Goal: Book appointment/travel/reservation

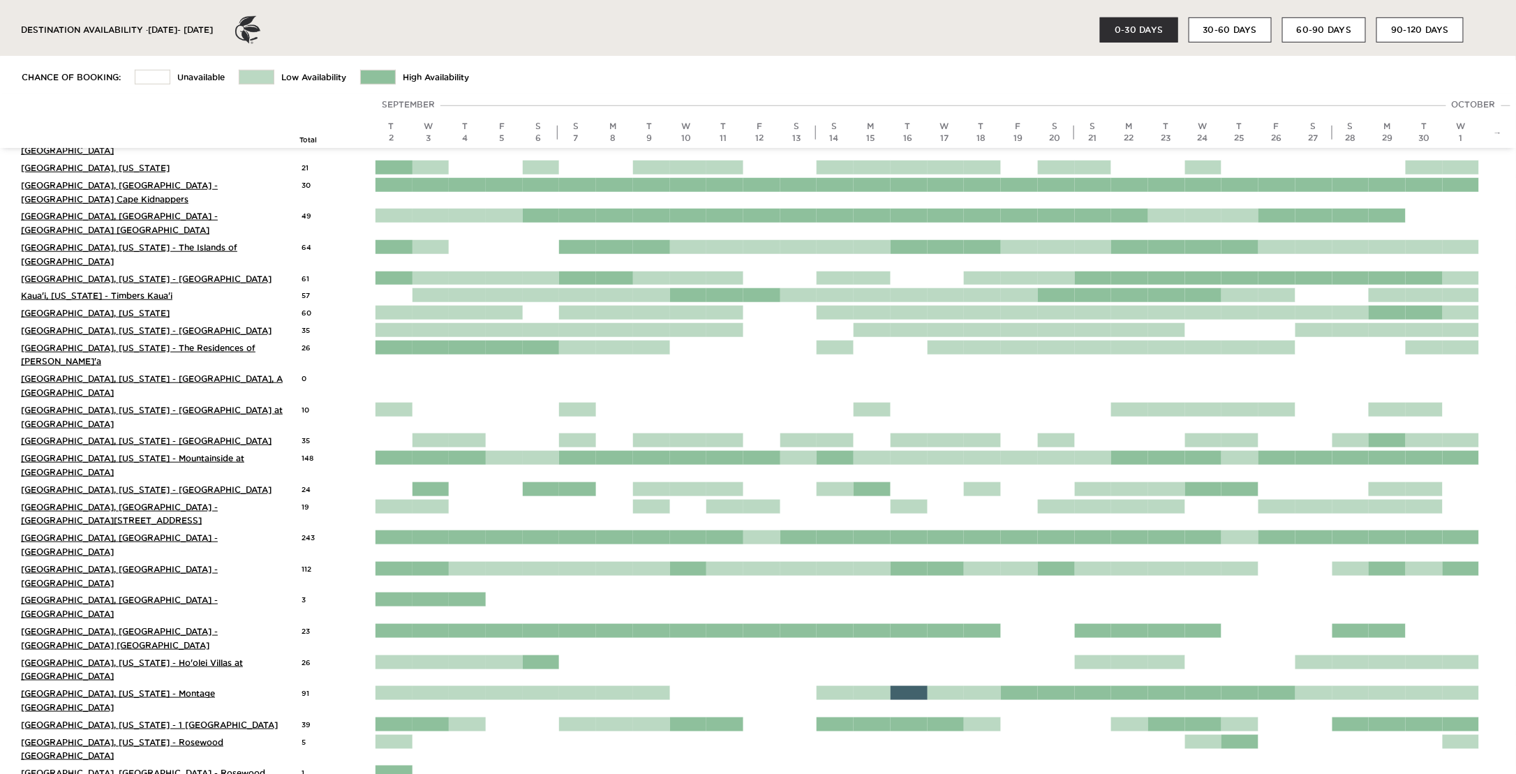
scroll to position [419, 0]
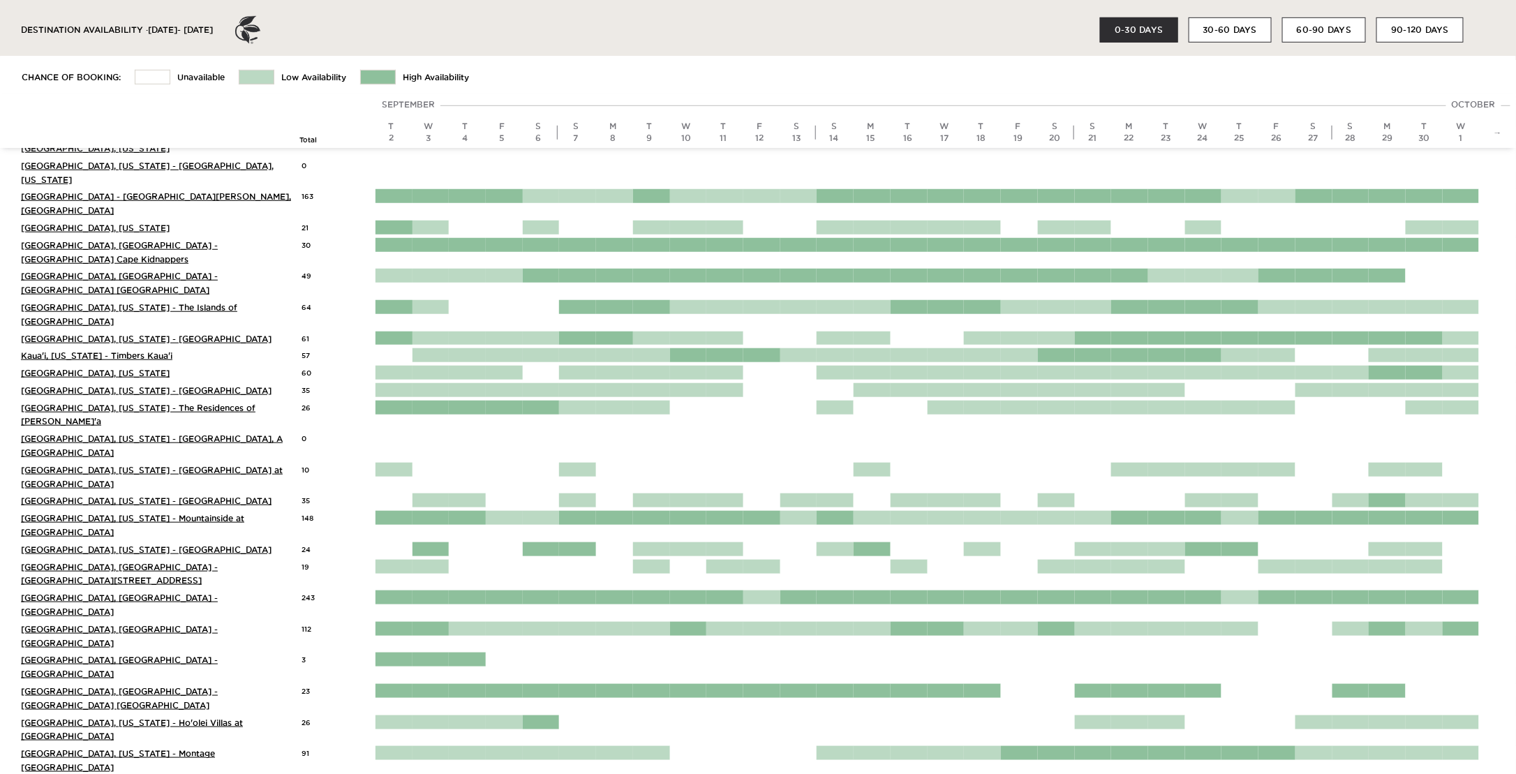
drag, startPoint x: 1497, startPoint y: 138, endPoint x: 1495, endPoint y: 130, distance: 8.0
click at [887, 137] on div "→" at bounding box center [1497, 132] width 37 height 19
click at [887, 130] on link "→" at bounding box center [1497, 131] width 8 height 9
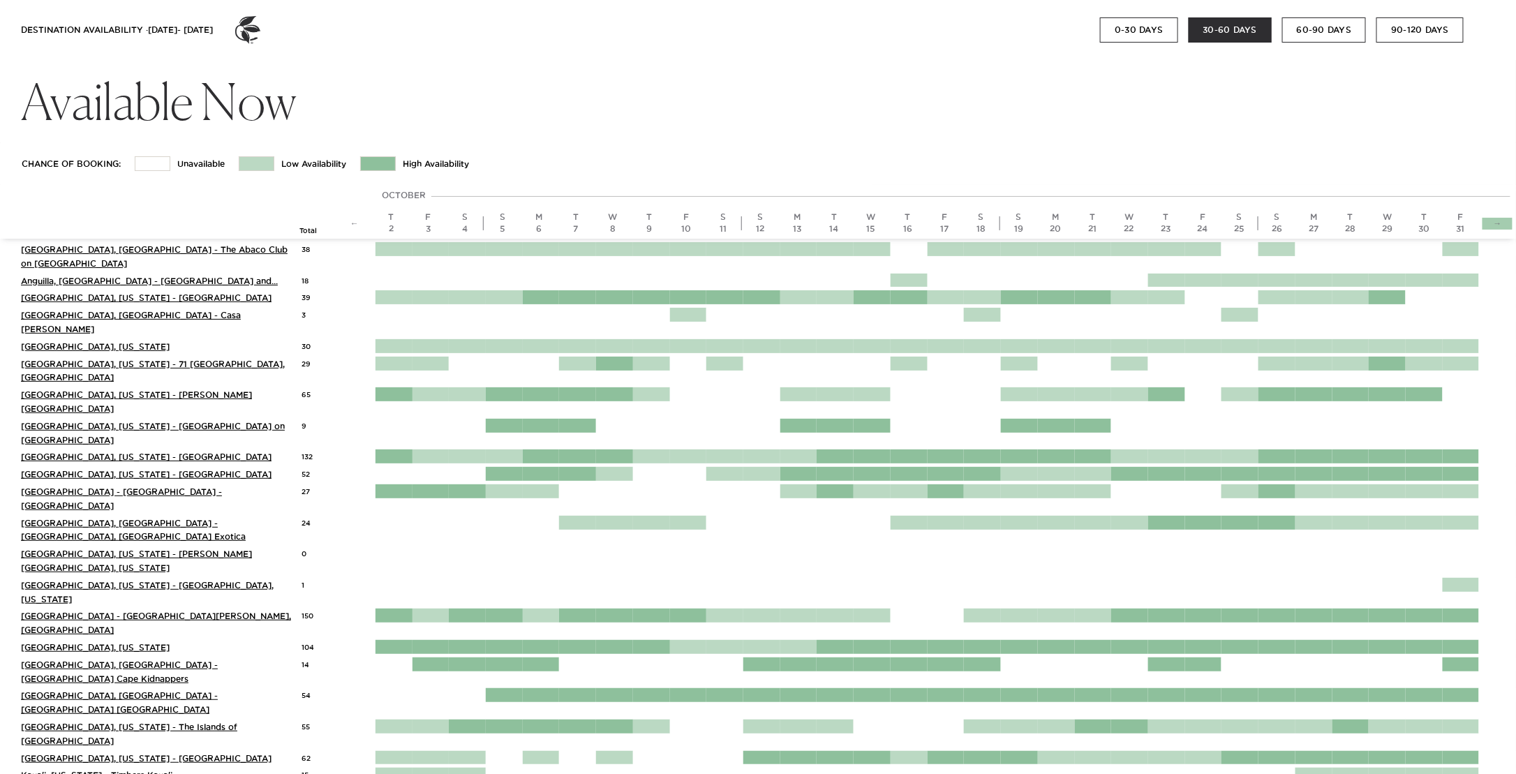
click at [1495, 220] on link "→" at bounding box center [1497, 222] width 8 height 9
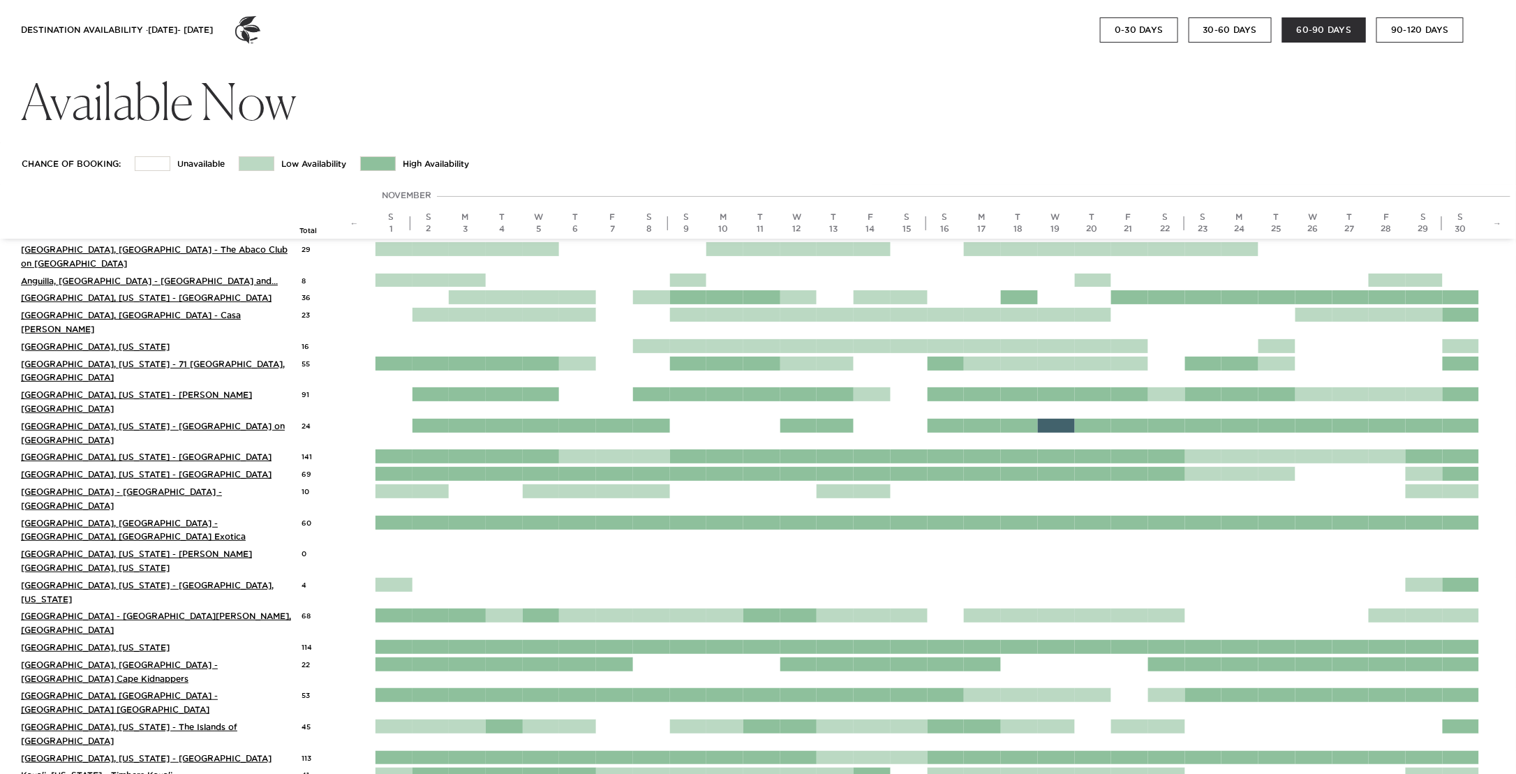
scroll to position [514, 0]
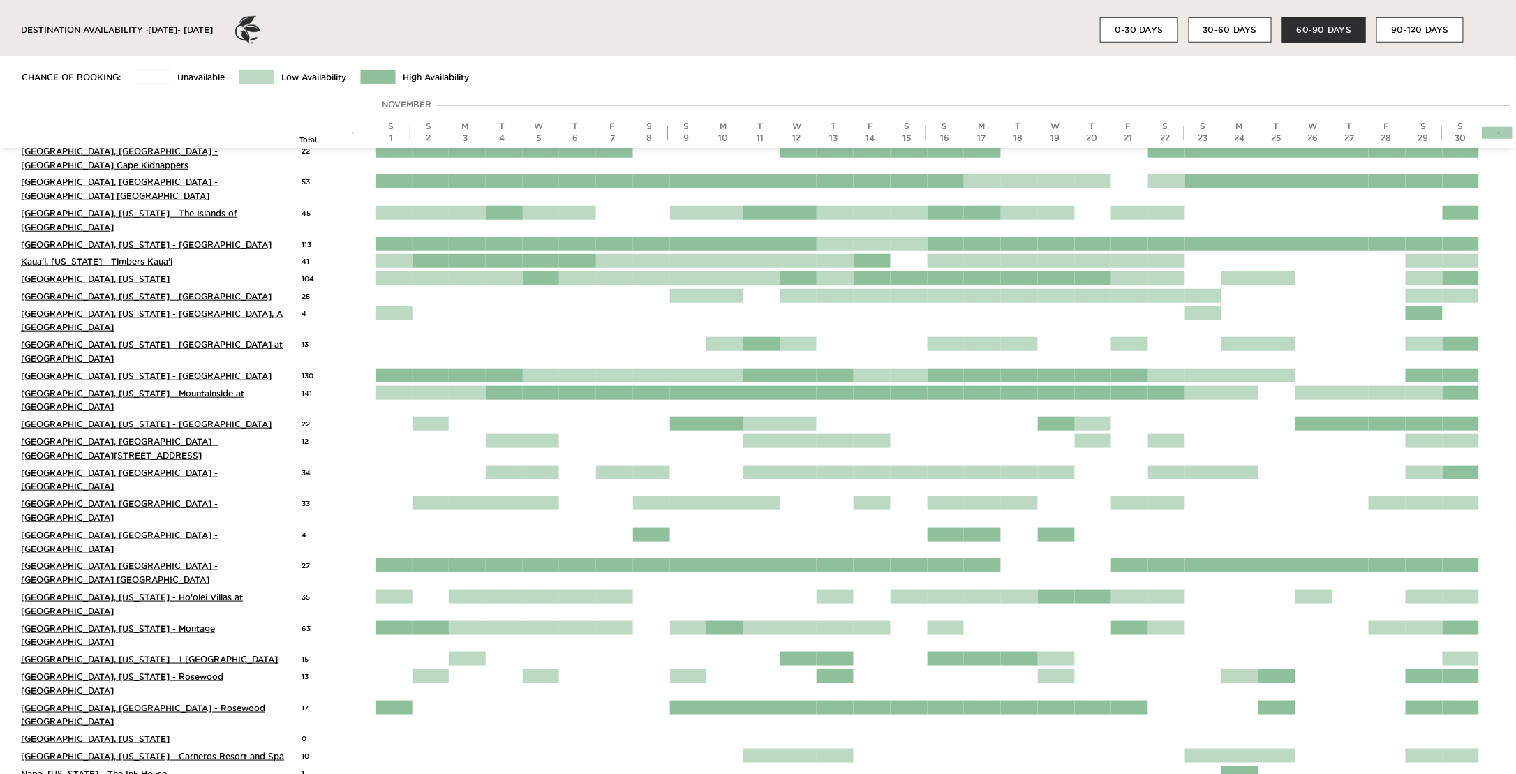
click at [1501, 128] on link "→" at bounding box center [1497, 131] width 8 height 9
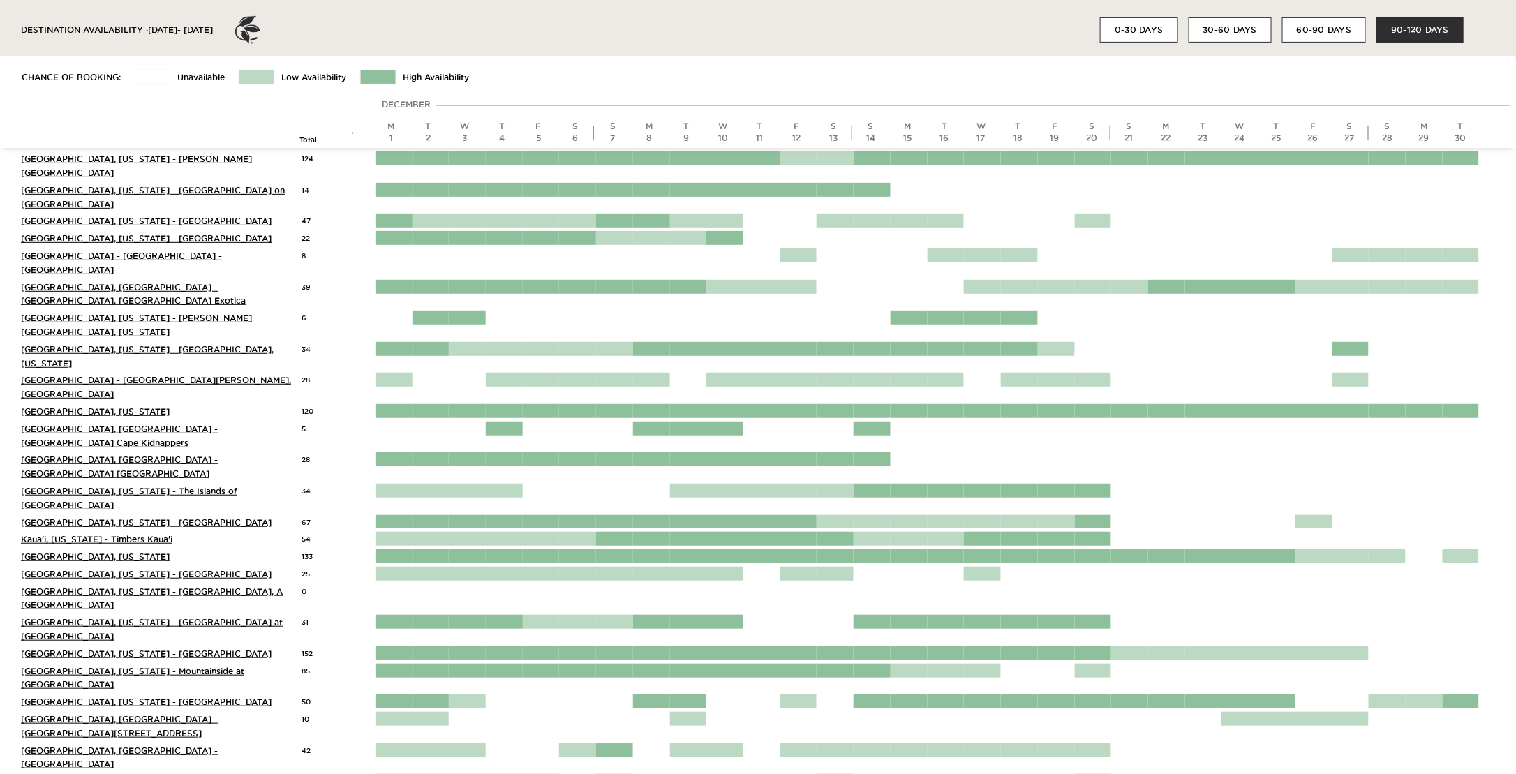
scroll to position [234, 0]
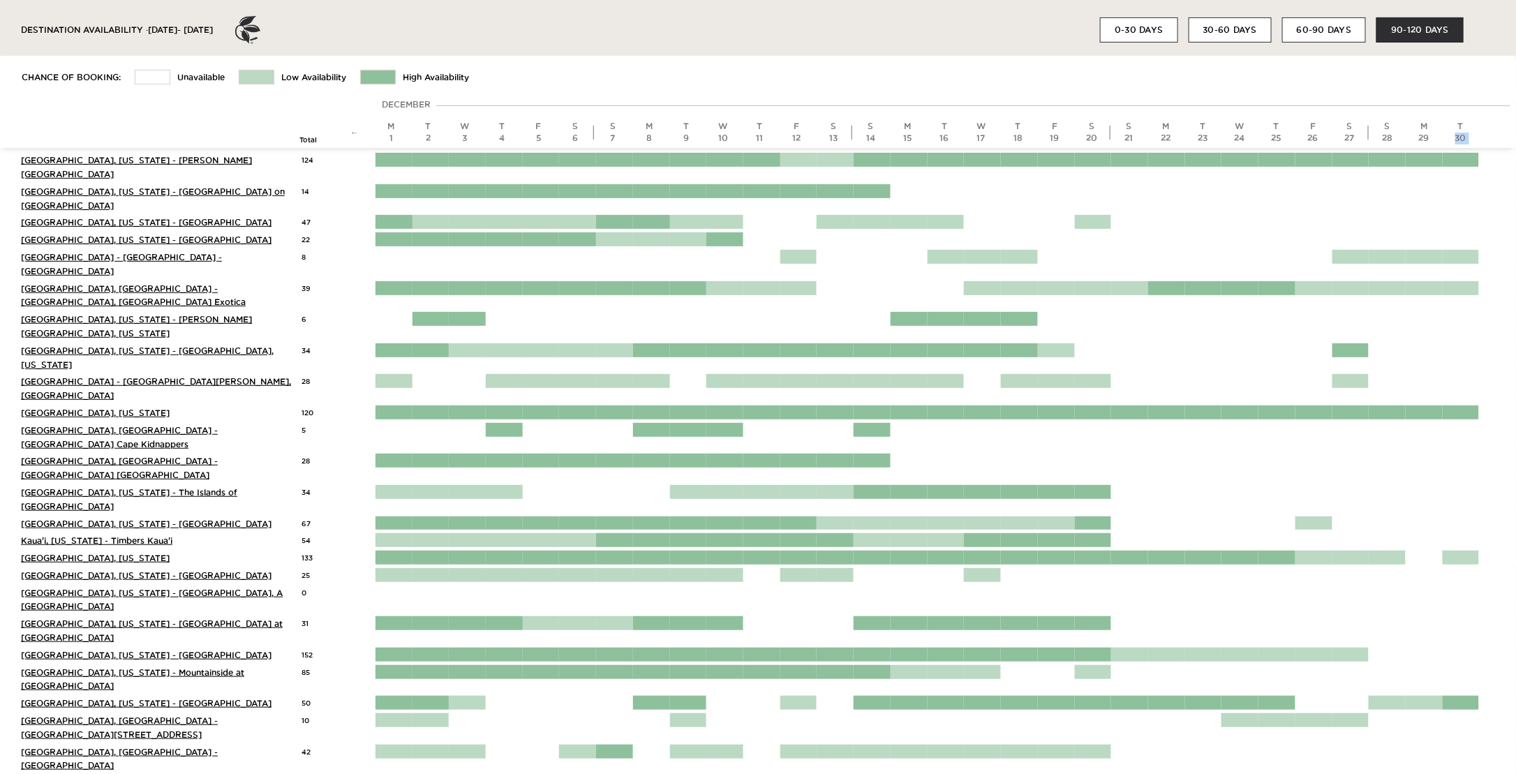
drag, startPoint x: 1470, startPoint y: 125, endPoint x: 1487, endPoint y: 121, distance: 17.8
click at [1487, 121] on div "Total ← December December M 1 T 2 W 3 T 4 F 5 S 6 S 7 M 8 T 9 W 10 T 11 F 12 S …" at bounding box center [758, 132] width 1516 height 31
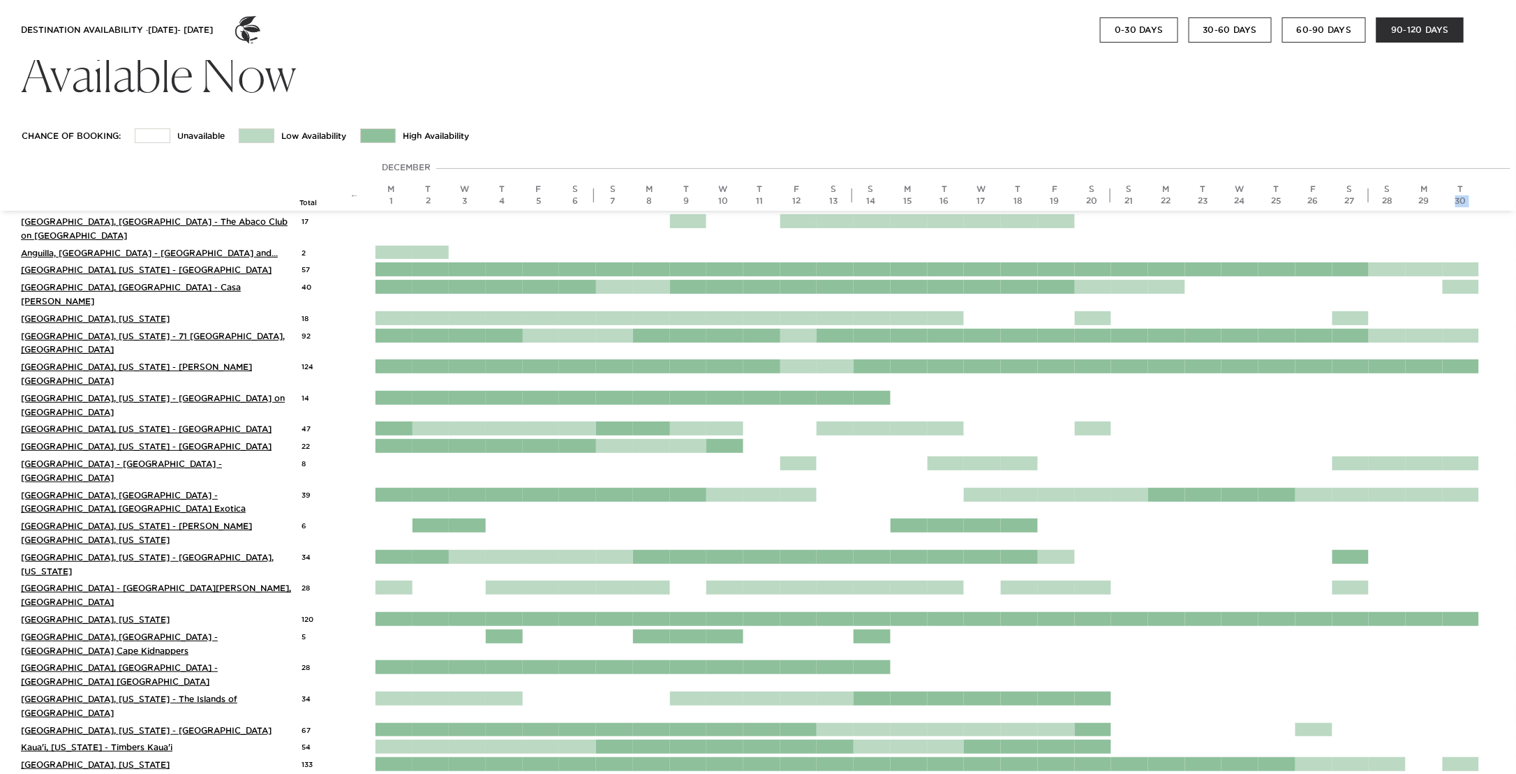
scroll to position [0, 0]
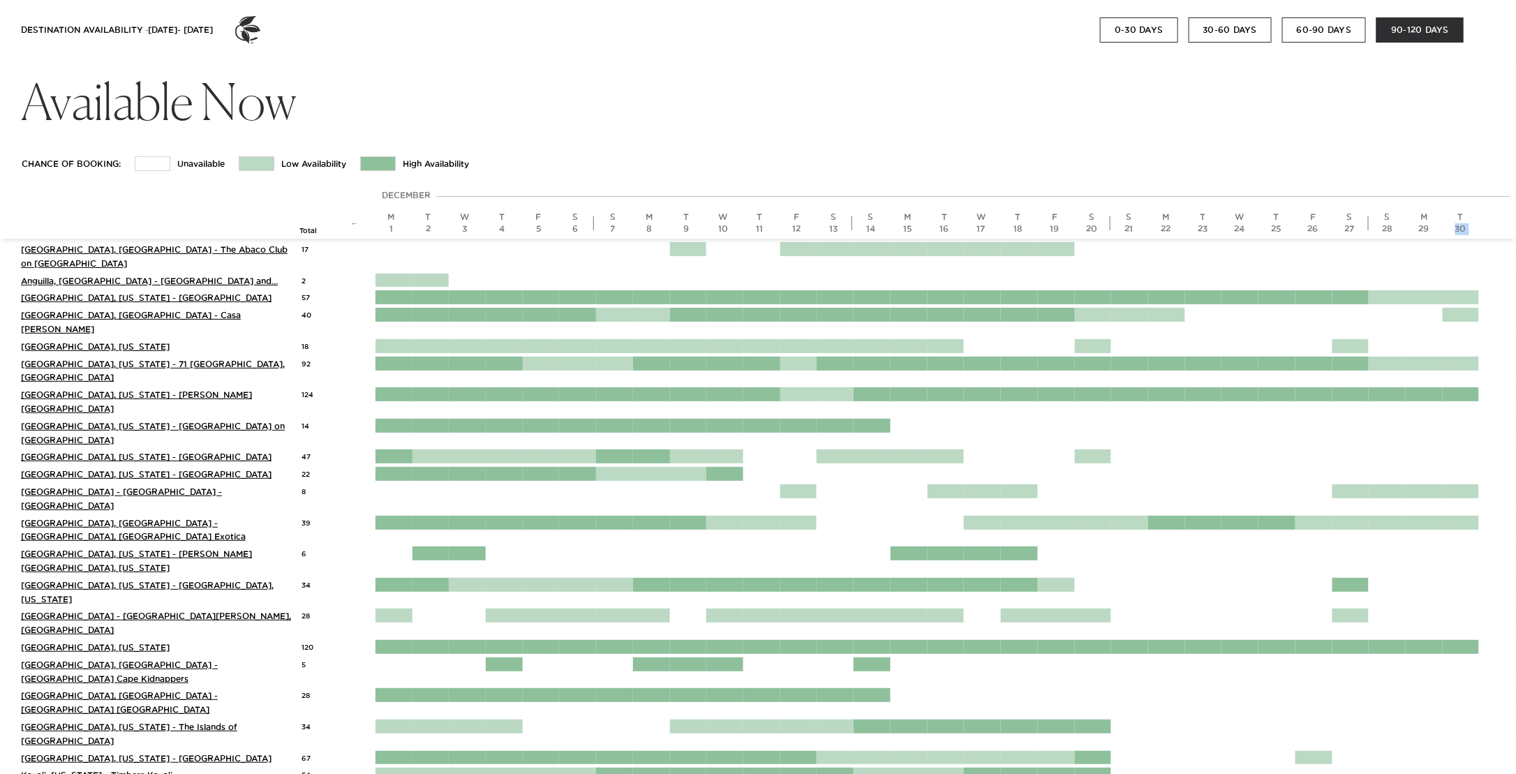
click at [1482, 209] on div "Total ← December December M 1 T 2 W 3 T 4 F 5 S 6 S 7 M 8 T 9 W 10 T 11 F 12 S …" at bounding box center [758, 223] width 1516 height 31
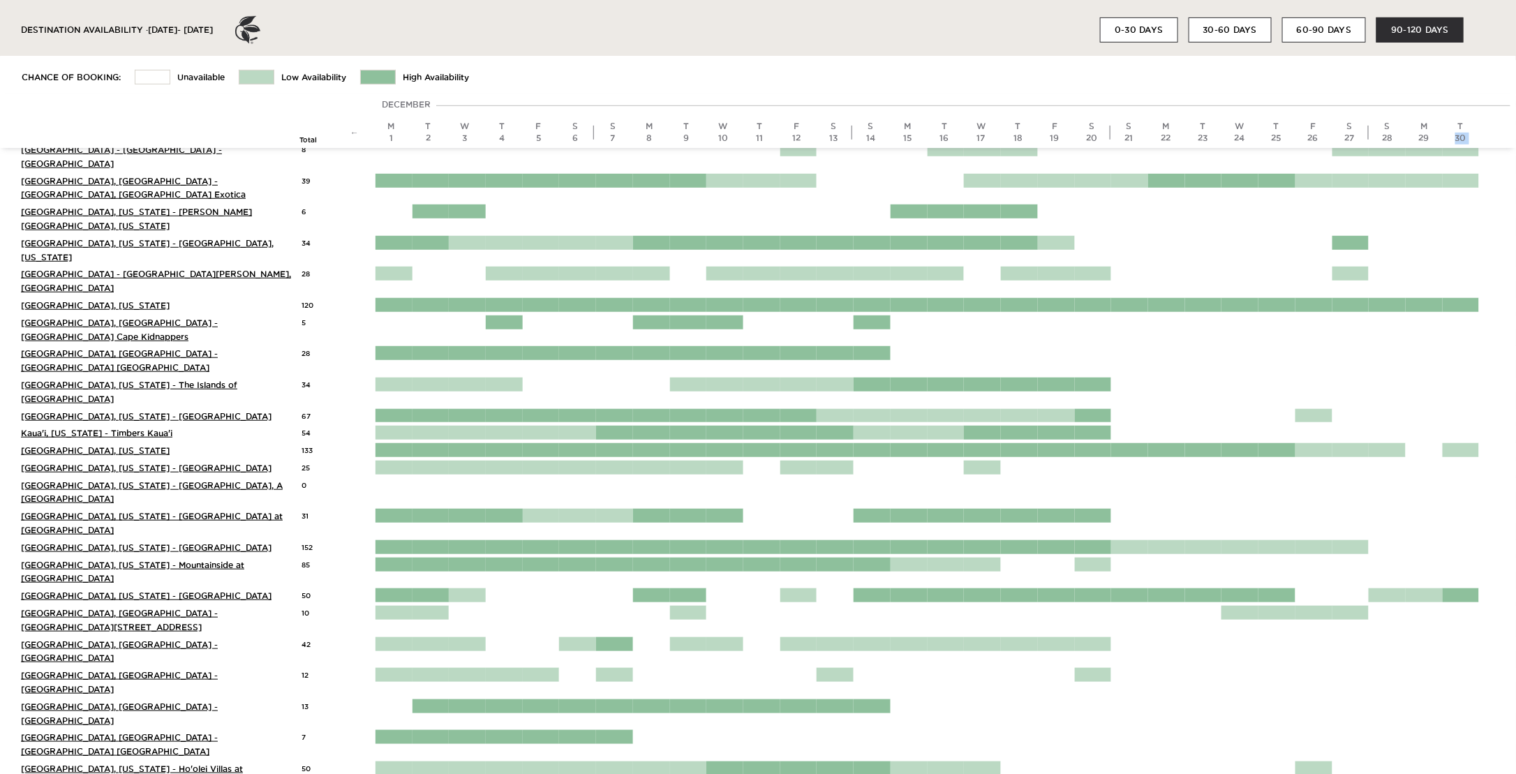
scroll to position [209, 0]
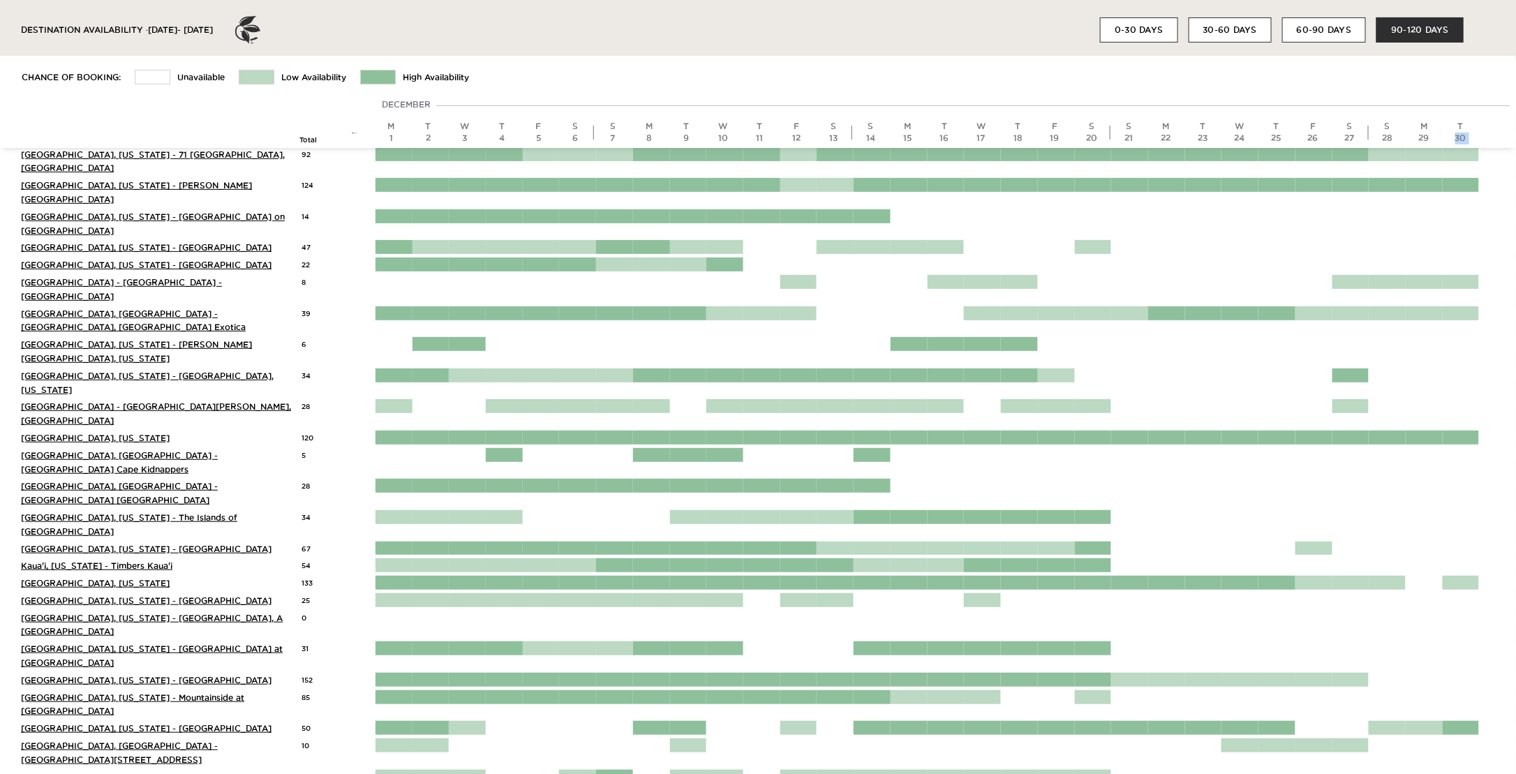
click at [262, 24] on img at bounding box center [248, 30] width 28 height 28
